Goal: Check status

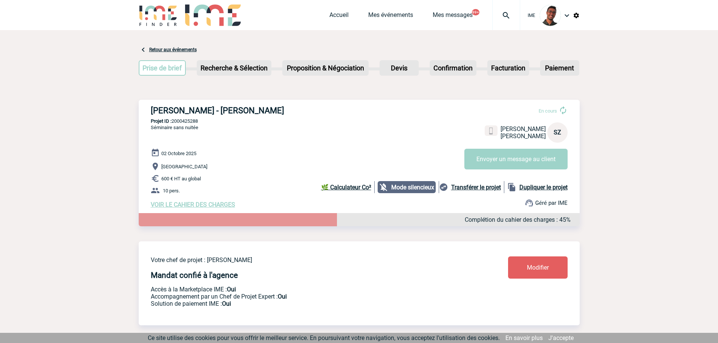
click at [386, 15] on link "Mes événements" at bounding box center [390, 16] width 45 height 11
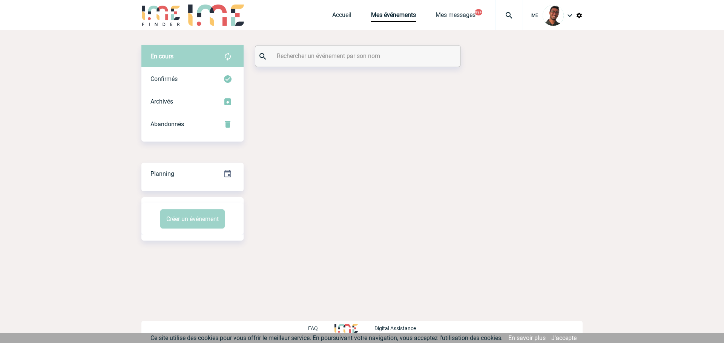
click at [357, 54] on input "text" at bounding box center [359, 56] width 168 height 11
paste input "GUEZENNEC"
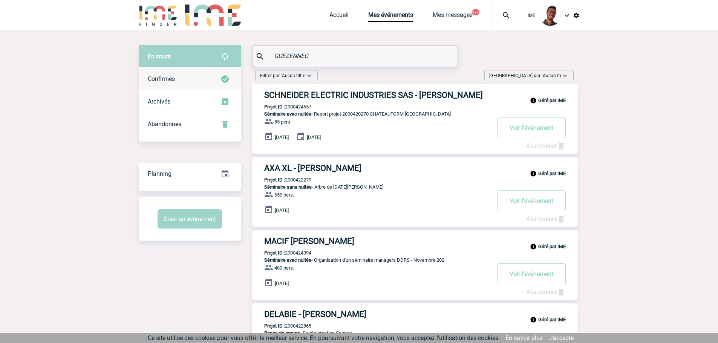
click at [184, 76] on div "Confirmés" at bounding box center [190, 79] width 102 height 23
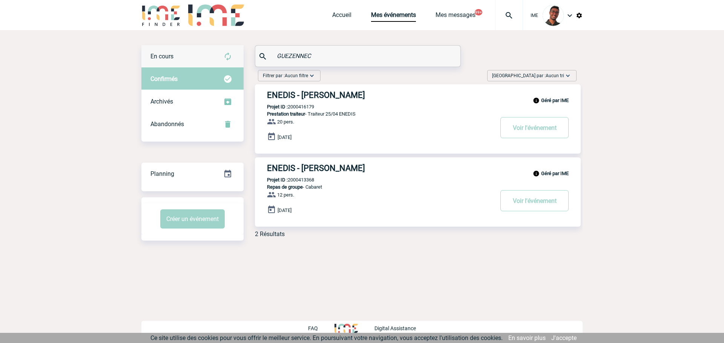
click at [186, 60] on div "En cours" at bounding box center [192, 56] width 102 height 23
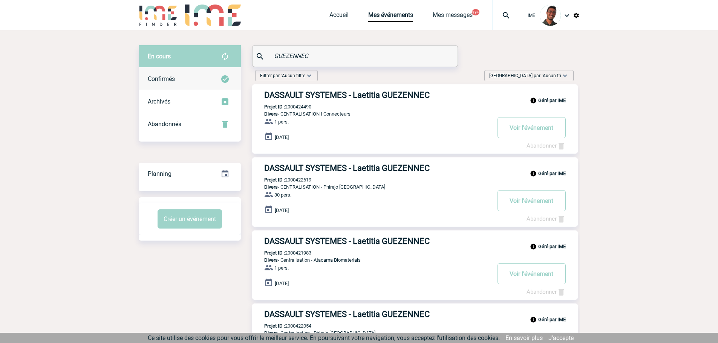
click at [208, 84] on div "Confirmés" at bounding box center [190, 79] width 102 height 23
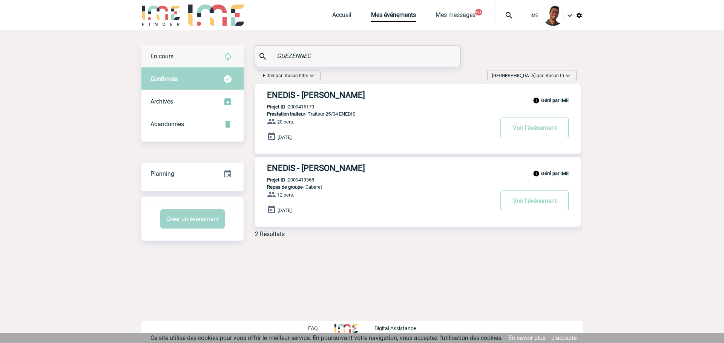
click at [190, 58] on div "En cours" at bounding box center [192, 56] width 102 height 23
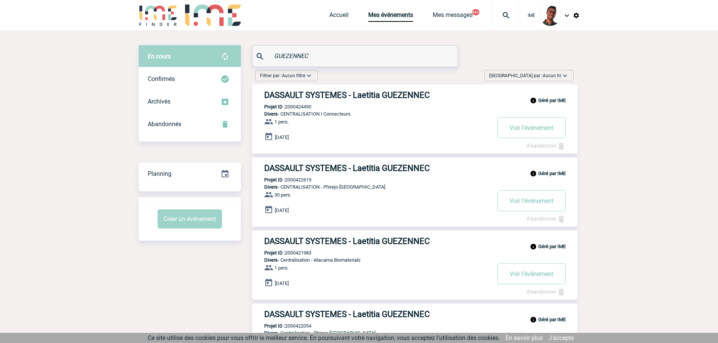
paste input "BOISGUILBERT"
drag, startPoint x: 307, startPoint y: 51, endPoint x: 240, endPoint y: 54, distance: 67.6
click at [196, 65] on div "En cours" at bounding box center [190, 56] width 102 height 23
click at [193, 70] on div "Confirmés" at bounding box center [190, 79] width 102 height 23
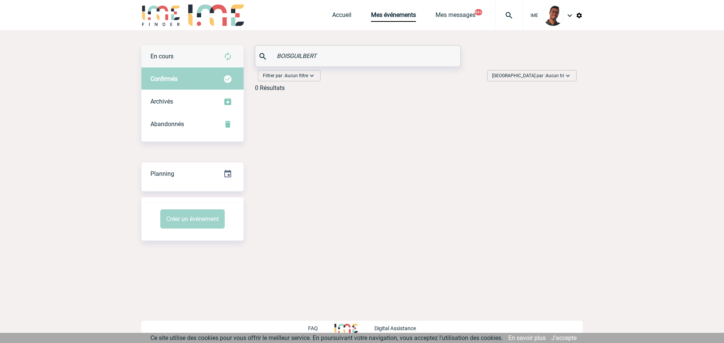
click at [201, 53] on div "En cours" at bounding box center [192, 56] width 102 height 23
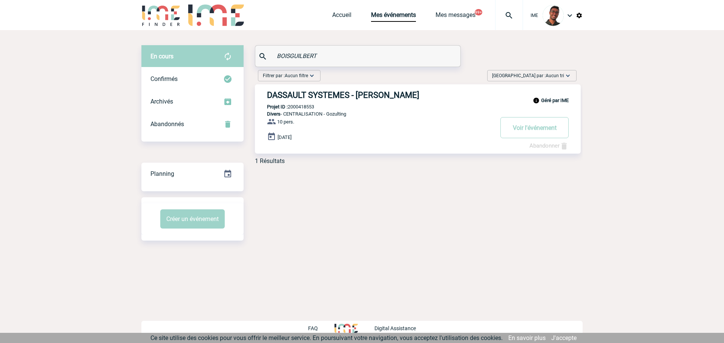
paste input "VALERA"
drag, startPoint x: 303, startPoint y: 58, endPoint x: 257, endPoint y: 62, distance: 46.2
click at [257, 62] on div "VALERA" at bounding box center [357, 56] width 205 height 21
type input "VALERA"
click at [193, 82] on div "Confirmés" at bounding box center [192, 79] width 102 height 23
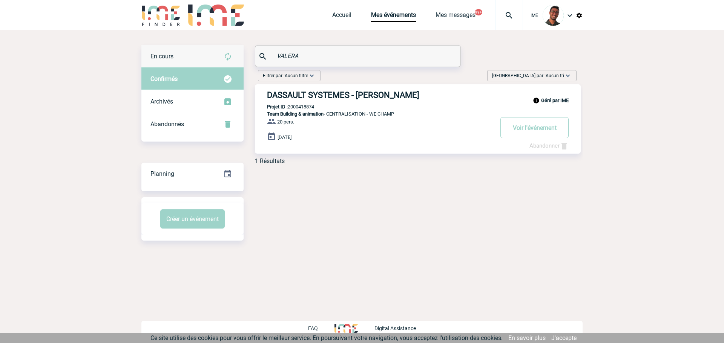
click at [221, 60] on div "En cours" at bounding box center [192, 56] width 102 height 23
